Goal: Information Seeking & Learning: Learn about a topic

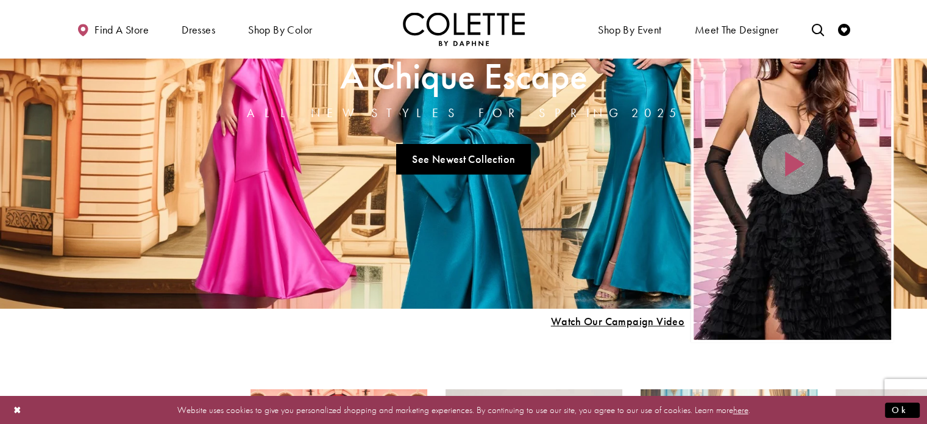
scroll to position [107, 0]
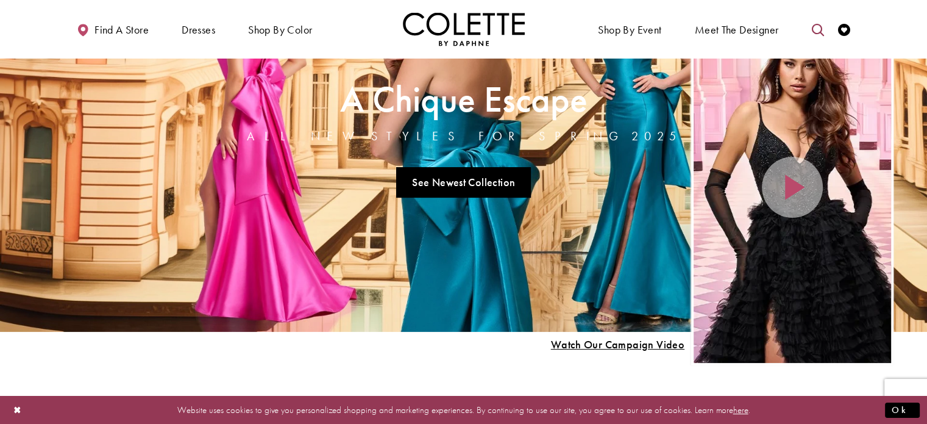
click at [822, 39] on link "Toggle search" at bounding box center [817, 29] width 18 height 34
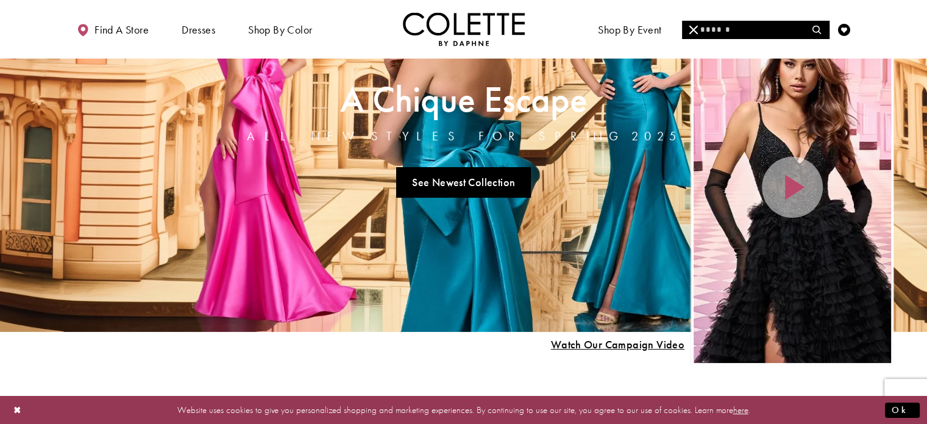
click at [741, 40] on link "Meet the designer" at bounding box center [737, 29] width 90 height 34
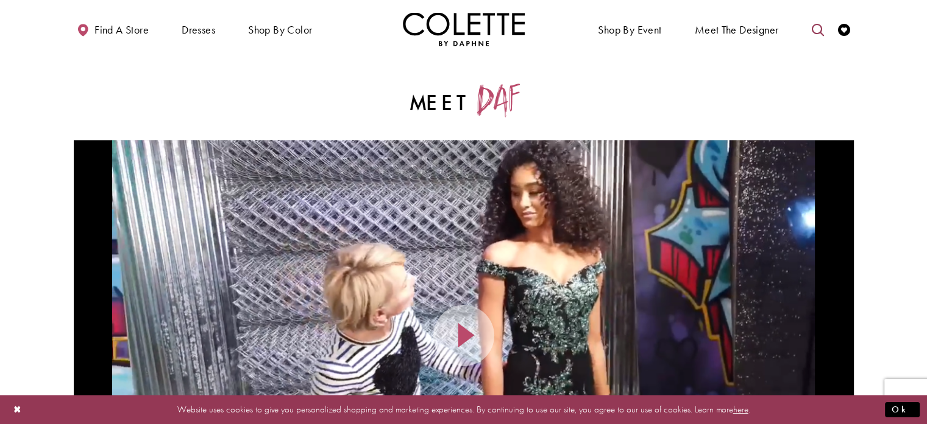
click at [815, 32] on icon "Toggle search" at bounding box center [817, 30] width 12 height 12
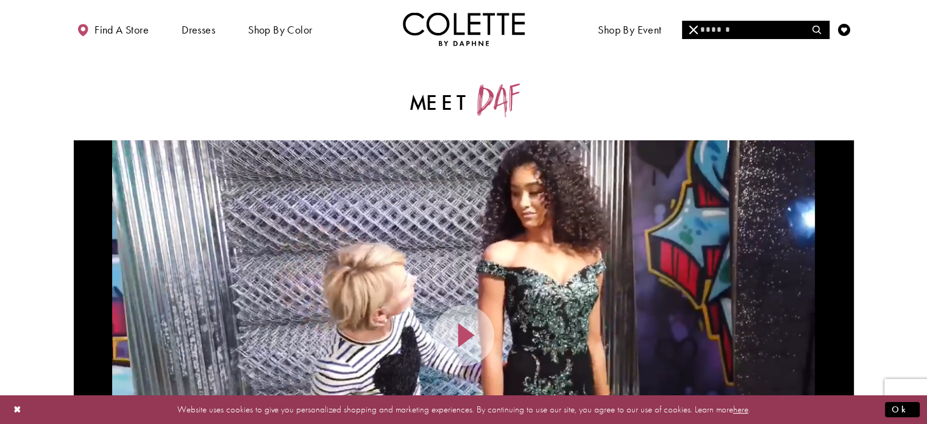
click at [734, 31] on input "Search" at bounding box center [755, 30] width 147 height 18
type input "*********"
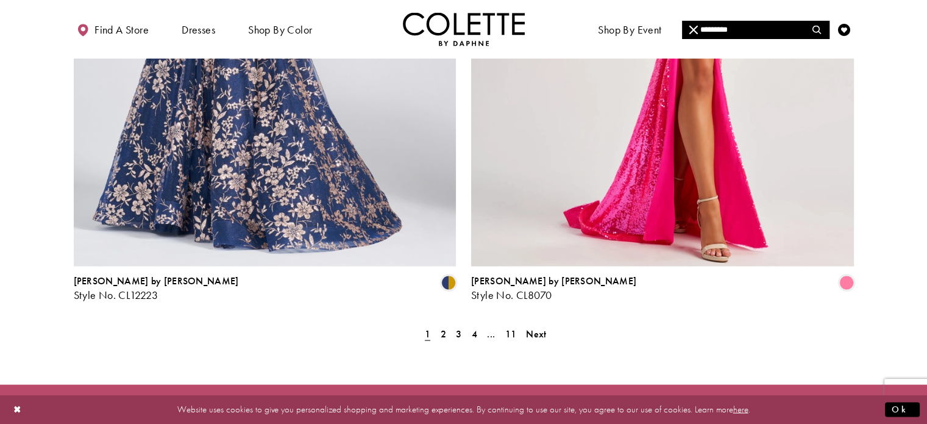
scroll to position [2228, 0]
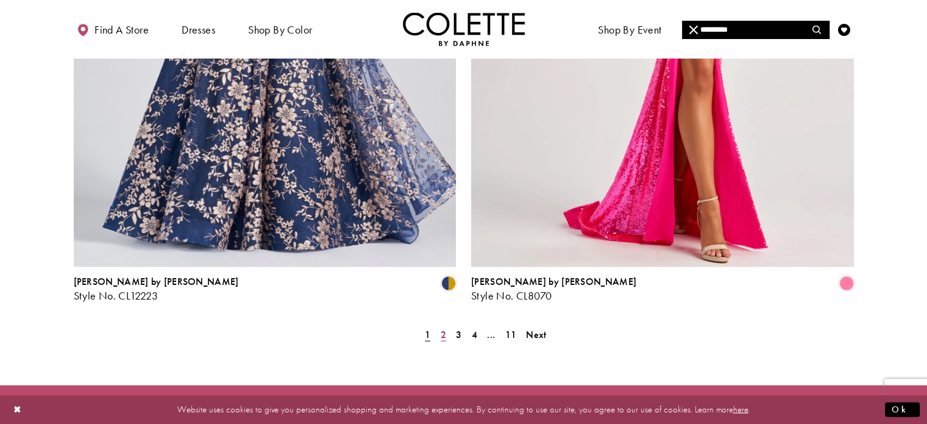
click at [444, 327] on span "2" at bounding box center [443, 333] width 5 height 13
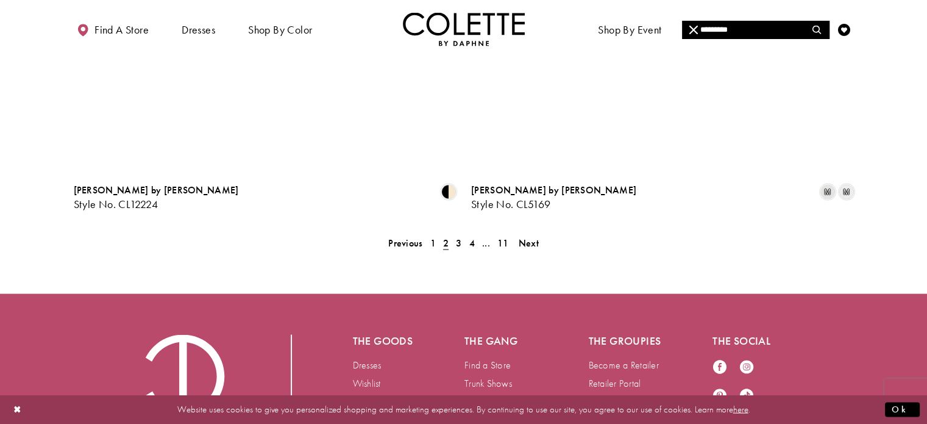
scroll to position [2318, 0]
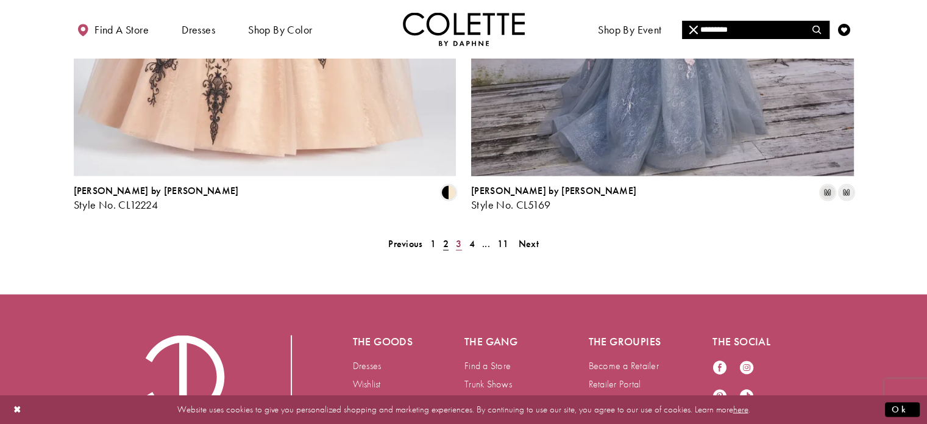
click at [457, 237] on span "3" at bounding box center [458, 243] width 5 height 13
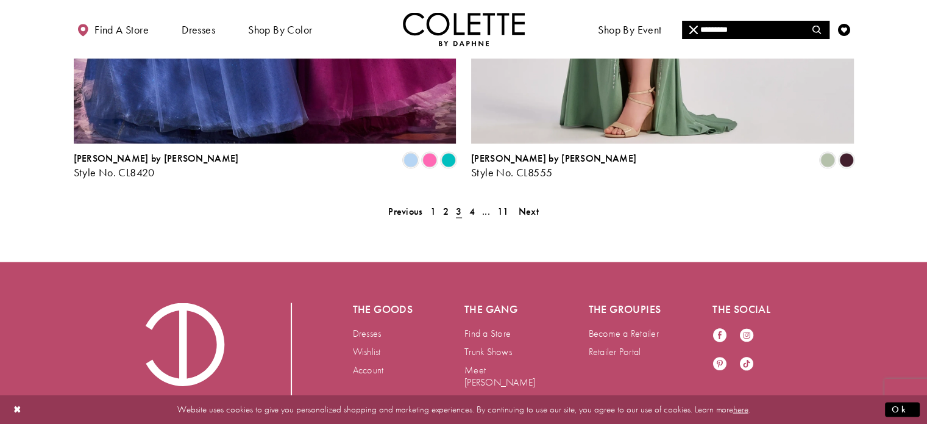
scroll to position [2351, 0]
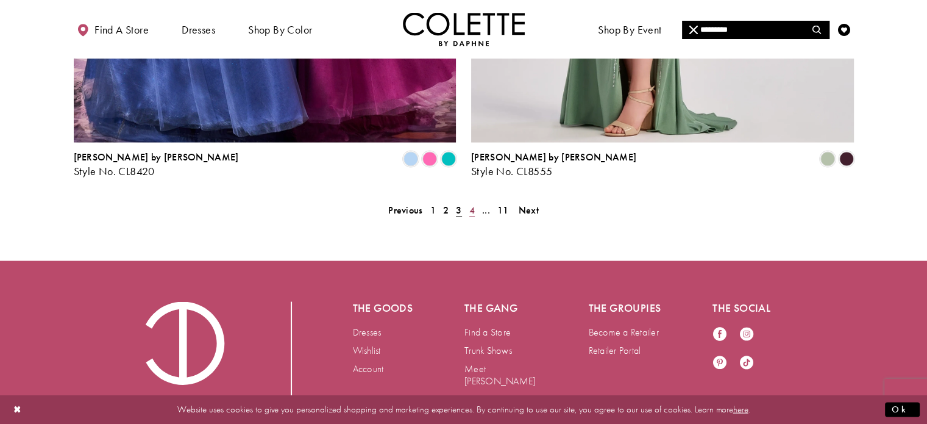
click at [468, 201] on link "4" at bounding box center [472, 210] width 13 height 18
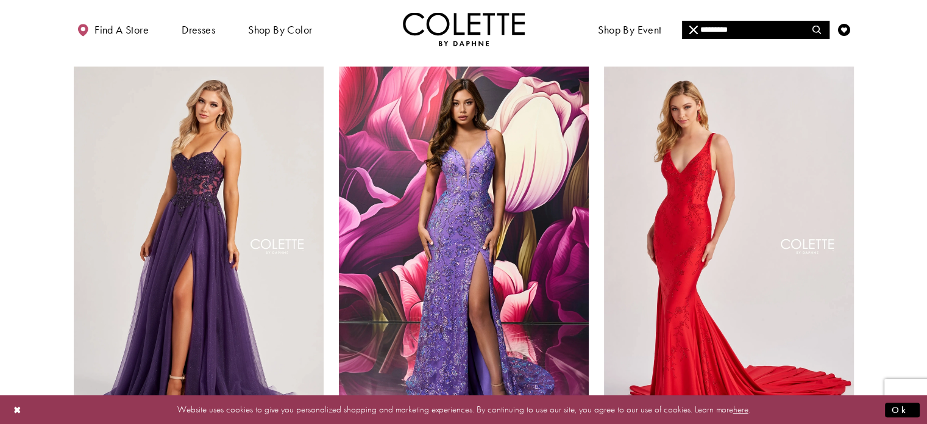
scroll to position [975, 0]
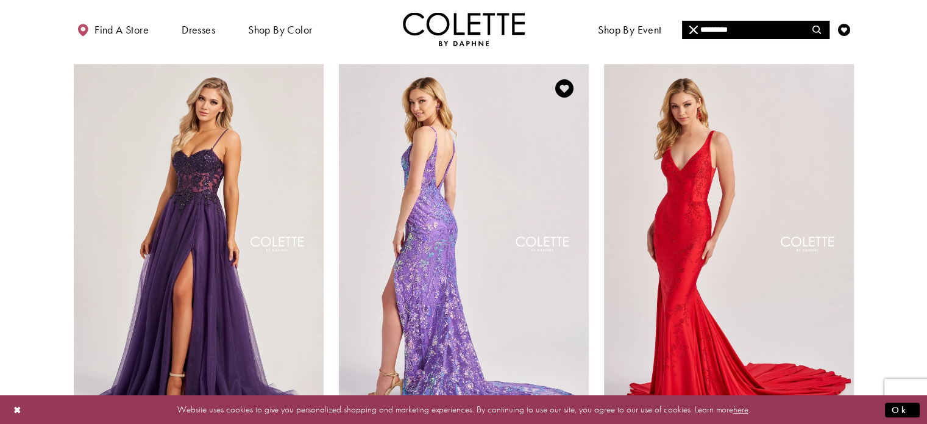
click at [547, 272] on img "Visit Colette by Daphne Style No. CL8430 Page" at bounding box center [464, 245] width 250 height 363
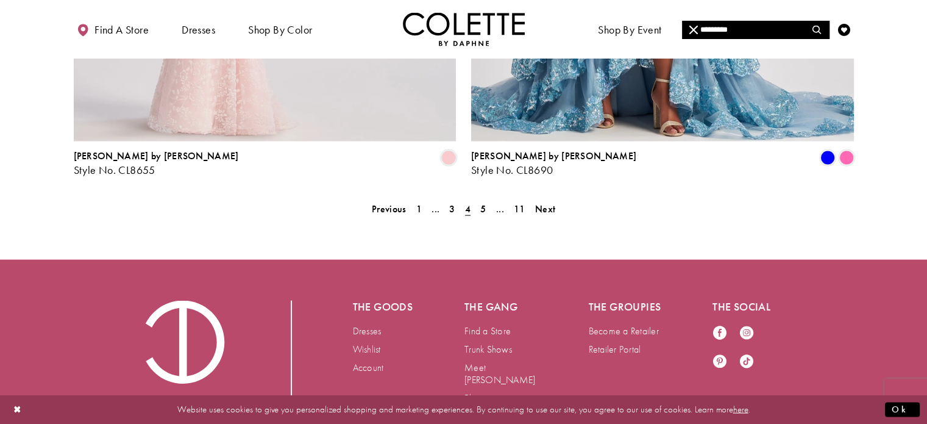
scroll to position [2357, 0]
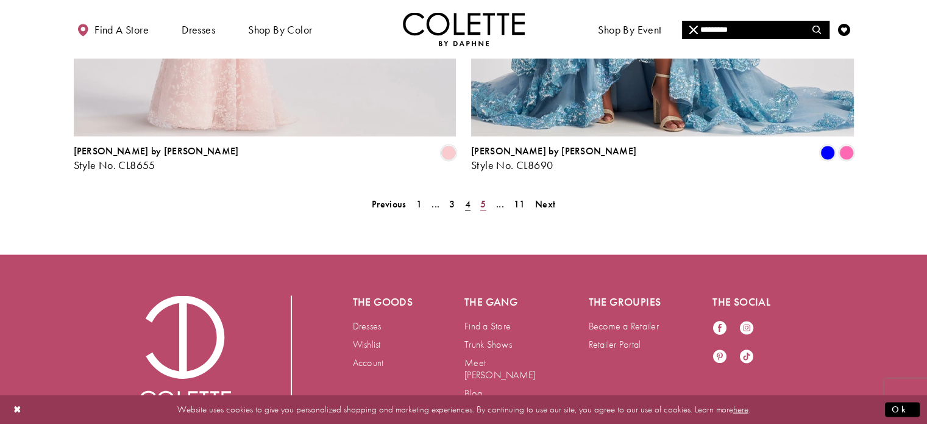
click at [480, 197] on span "5" at bounding box center [482, 203] width 5 height 13
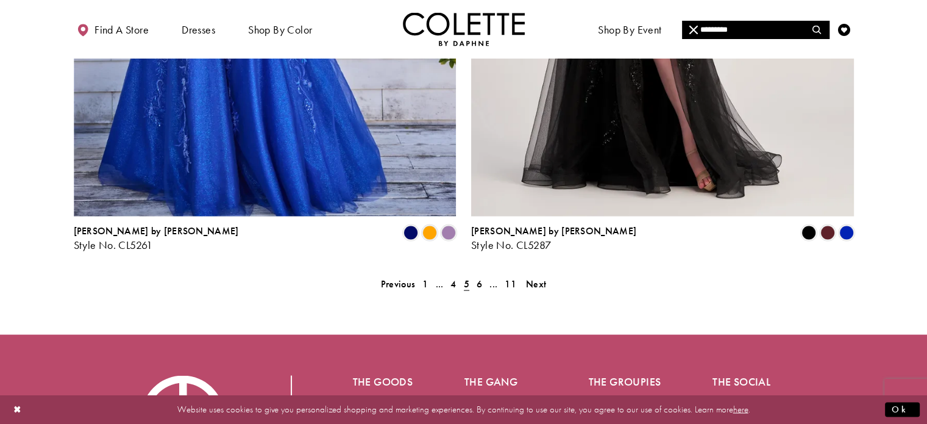
scroll to position [2279, 0]
click at [480, 276] on span "6" at bounding box center [479, 282] width 5 height 13
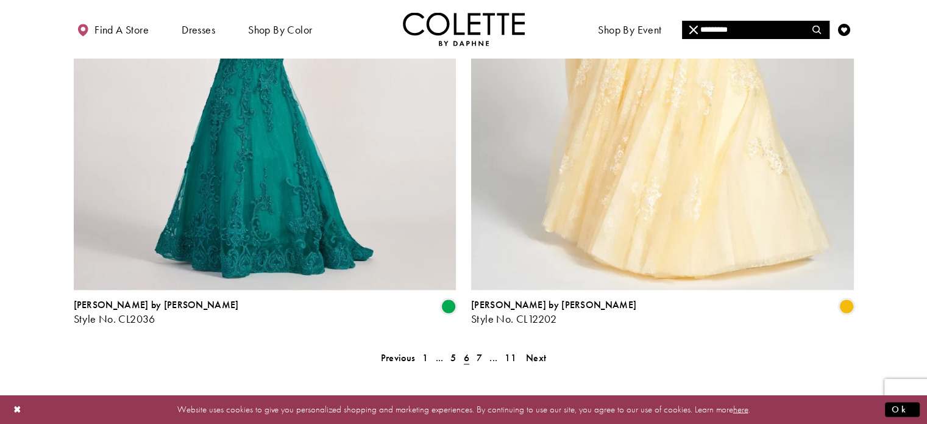
scroll to position [2205, 0]
click at [478, 350] on span "7" at bounding box center [479, 356] width 5 height 13
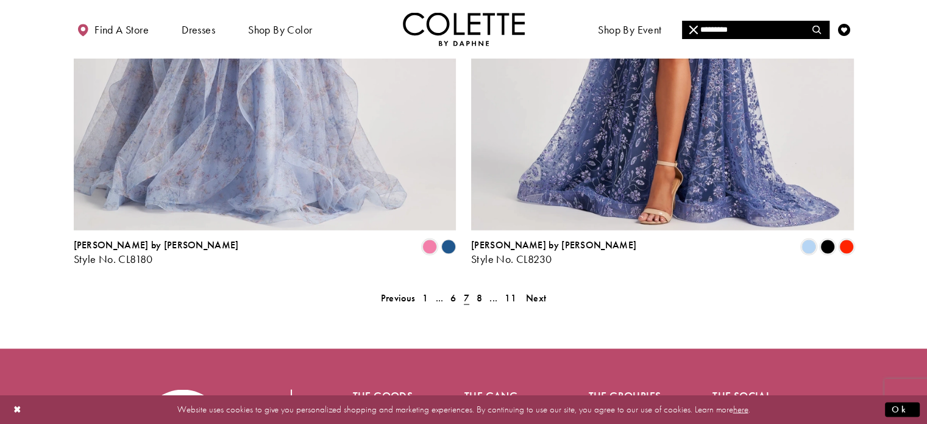
scroll to position [2296, 0]
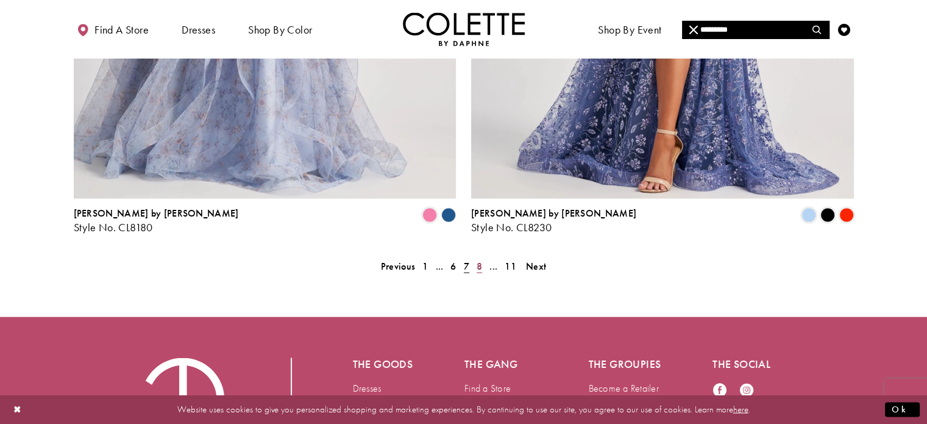
click at [481, 259] on span "8" at bounding box center [479, 265] width 5 height 13
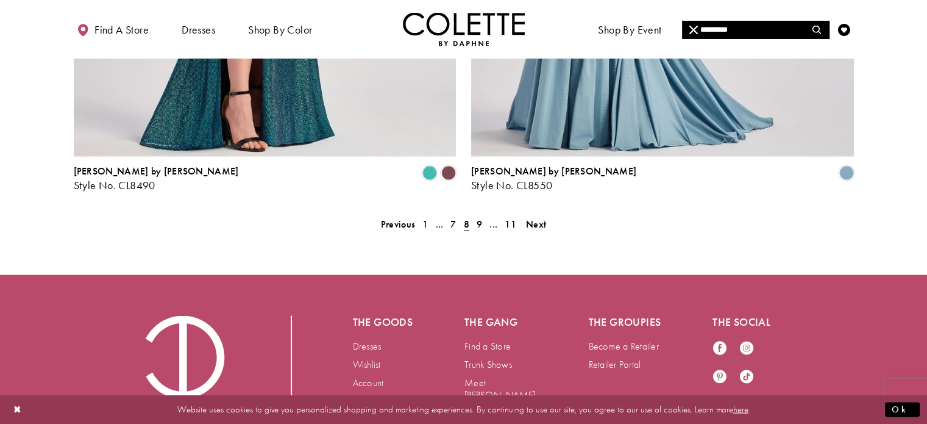
scroll to position [2339, 0]
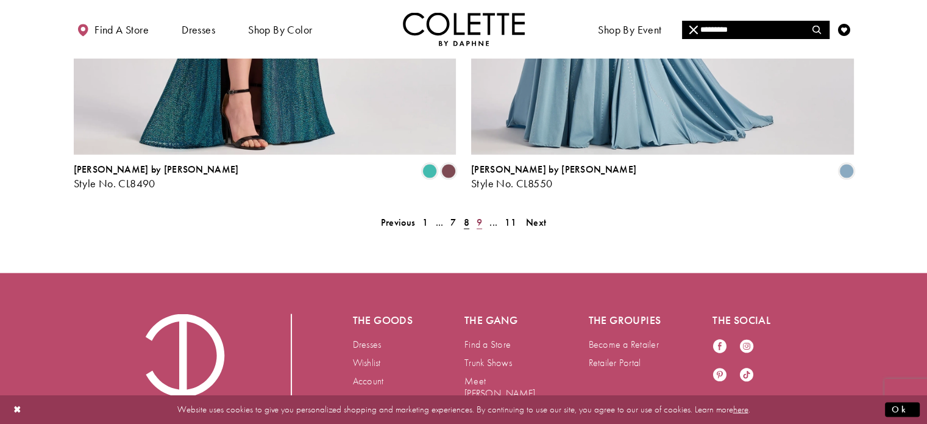
click at [482, 213] on link "9" at bounding box center [479, 222] width 13 height 18
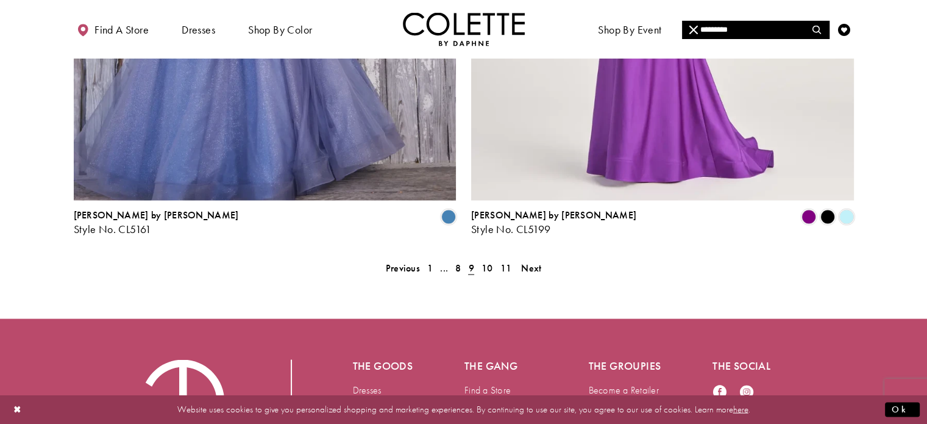
scroll to position [2382, 0]
